Goal: Navigation & Orientation: Understand site structure

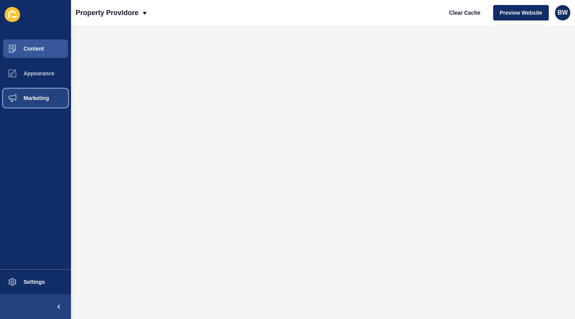
click at [31, 97] on span "Marketing" at bounding box center [24, 98] width 50 height 6
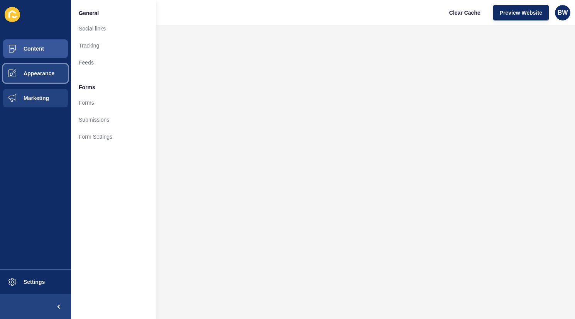
click at [39, 72] on span "Appearance" at bounding box center [27, 73] width 56 height 6
click at [42, 70] on button "Appearance" at bounding box center [35, 73] width 71 height 25
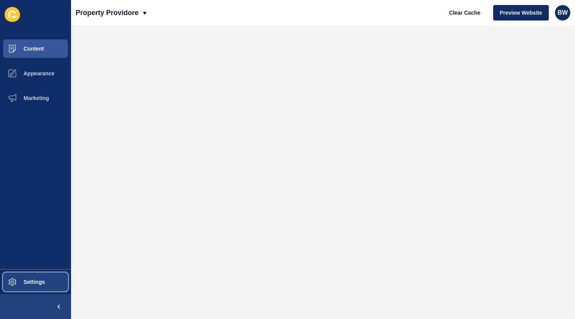
click at [39, 287] on button "Settings" at bounding box center [35, 281] width 71 height 25
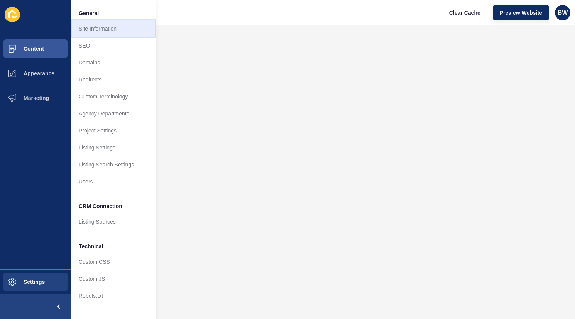
click at [107, 32] on link "Site Information" at bounding box center [113, 28] width 85 height 17
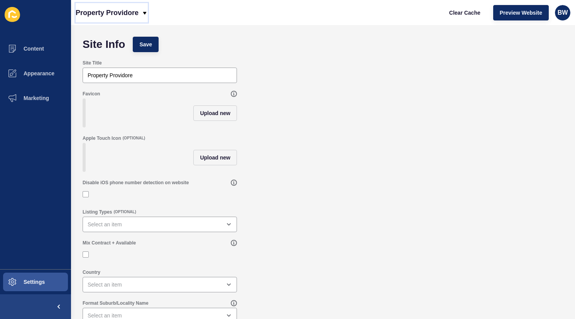
click at [143, 14] on icon at bounding box center [145, 13] width 6 height 6
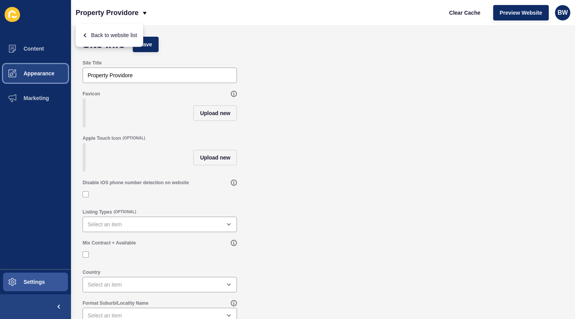
click at [58, 74] on button "Appearance" at bounding box center [35, 73] width 71 height 25
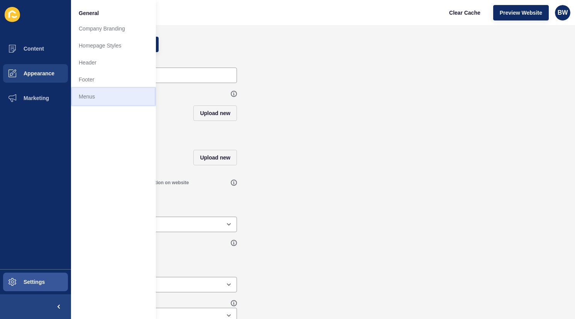
click at [103, 96] on link "Menus" at bounding box center [113, 96] width 85 height 17
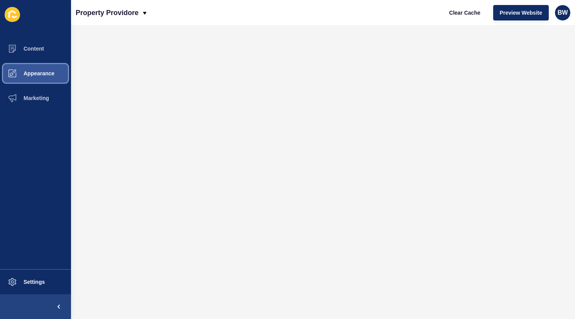
click at [50, 71] on span "Appearance" at bounding box center [27, 73] width 56 height 6
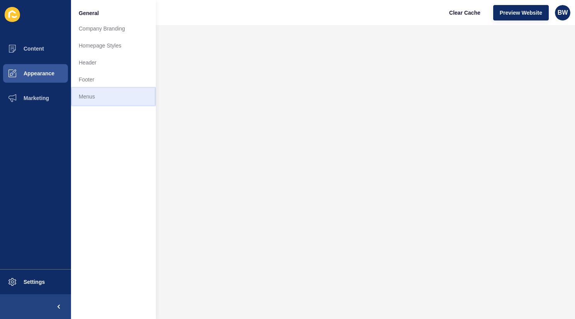
click at [109, 96] on link "Menus" at bounding box center [113, 96] width 85 height 17
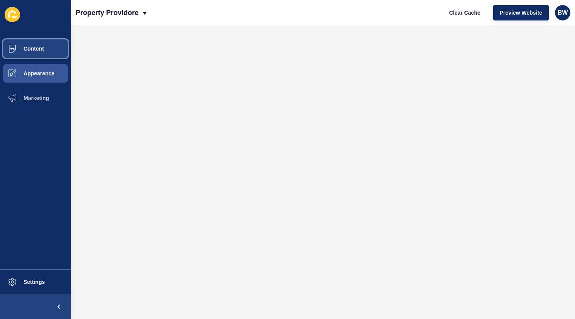
click at [39, 50] on span "Content" at bounding box center [21, 49] width 45 height 6
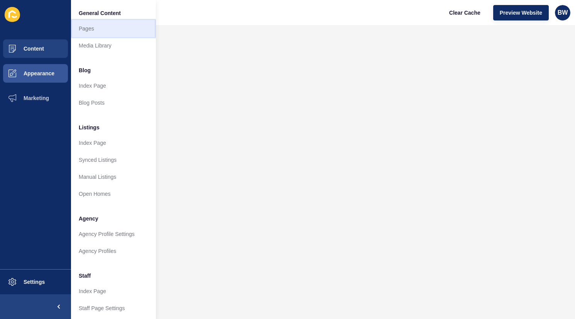
click at [94, 30] on link "Pages" at bounding box center [113, 28] width 85 height 17
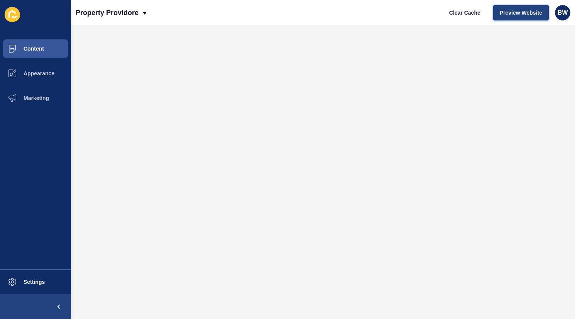
click at [505, 10] on span "Preview Website" at bounding box center [521, 13] width 42 height 8
click at [355, 4] on div "Property Providore Clear Cache Preview Website BW" at bounding box center [323, 12] width 504 height 25
